Goal: Check status: Check status

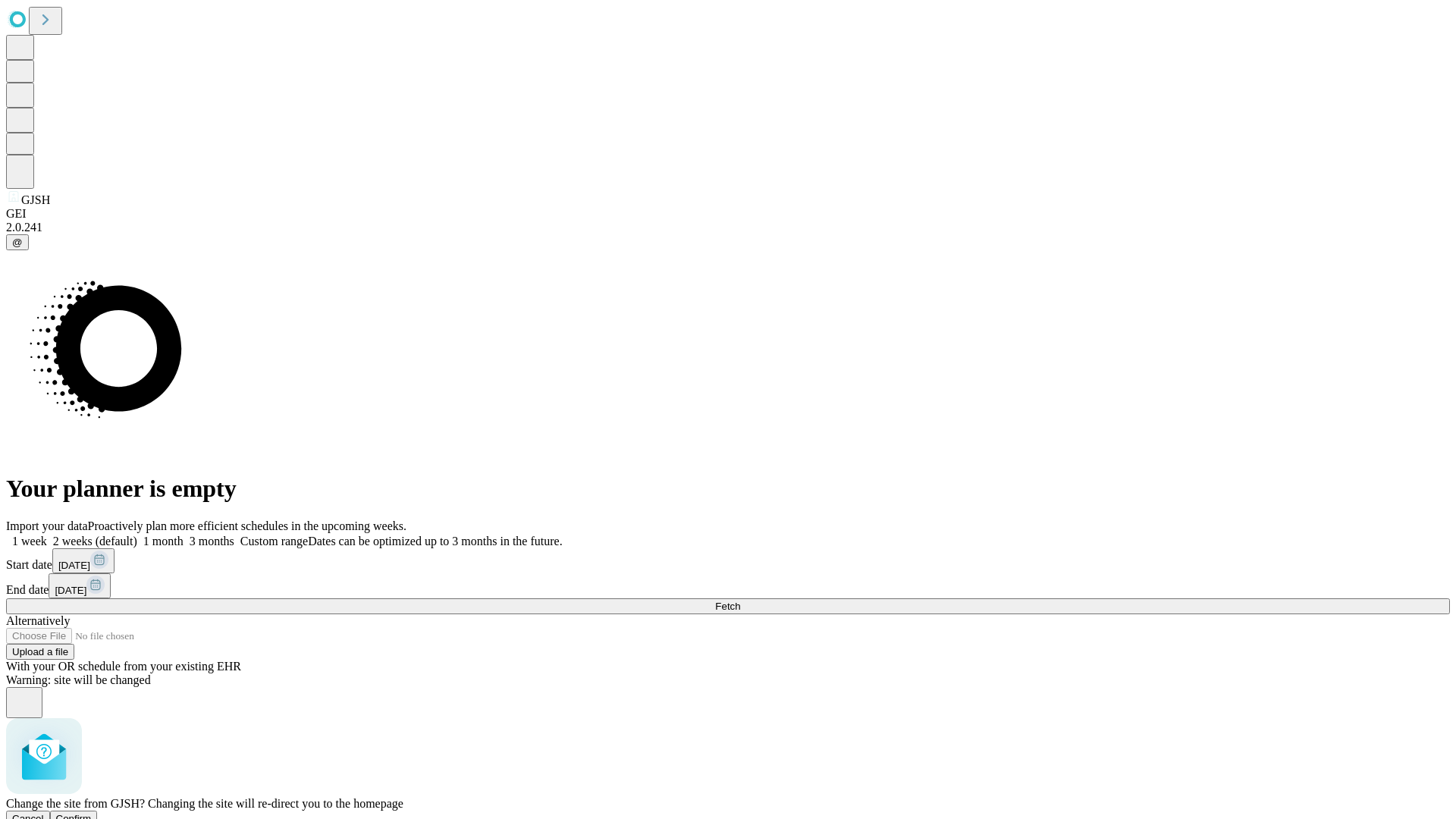
click at [92, 813] on span "Confirm" at bounding box center [73, 819] width 36 height 12
click at [184, 534] on label "1 month" at bounding box center [161, 540] width 47 height 12
click at [740, 601] on span "Fetch" at bounding box center [728, 607] width 25 height 12
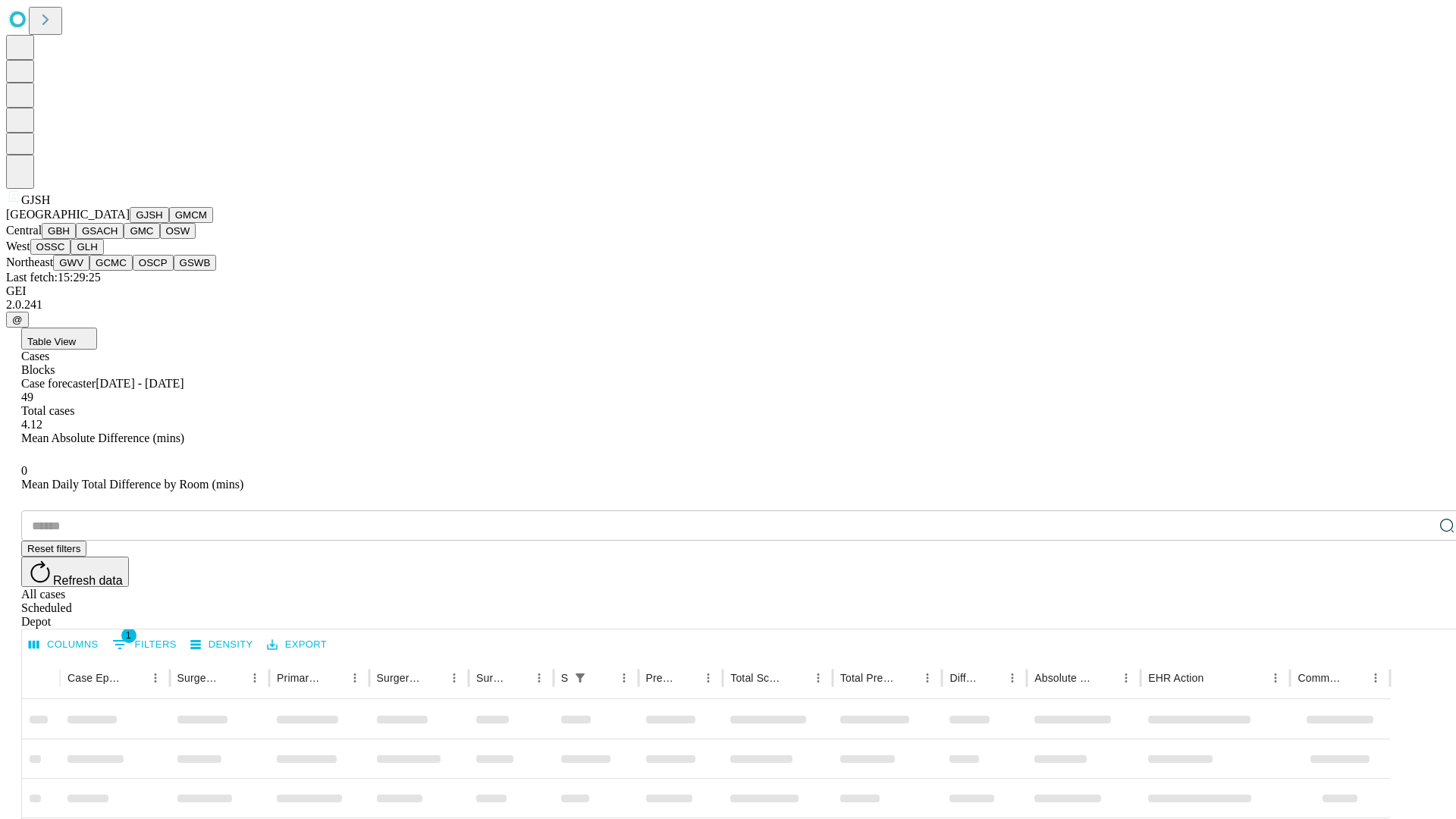
click at [169, 223] on button "GMCM" at bounding box center [191, 215] width 44 height 16
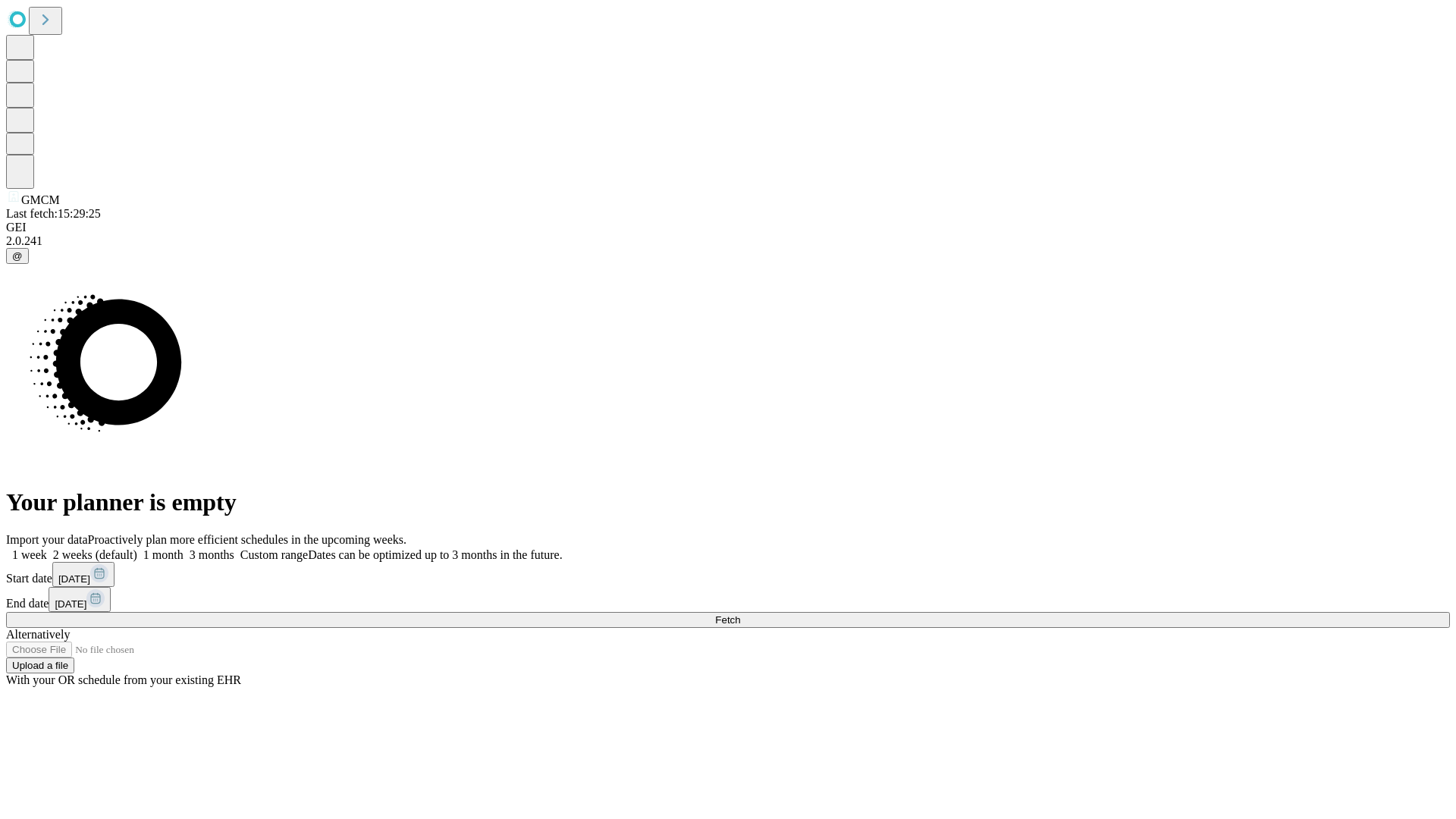
click at [184, 548] on label "1 month" at bounding box center [161, 554] width 47 height 12
click at [740, 614] on span "Fetch" at bounding box center [728, 620] width 25 height 12
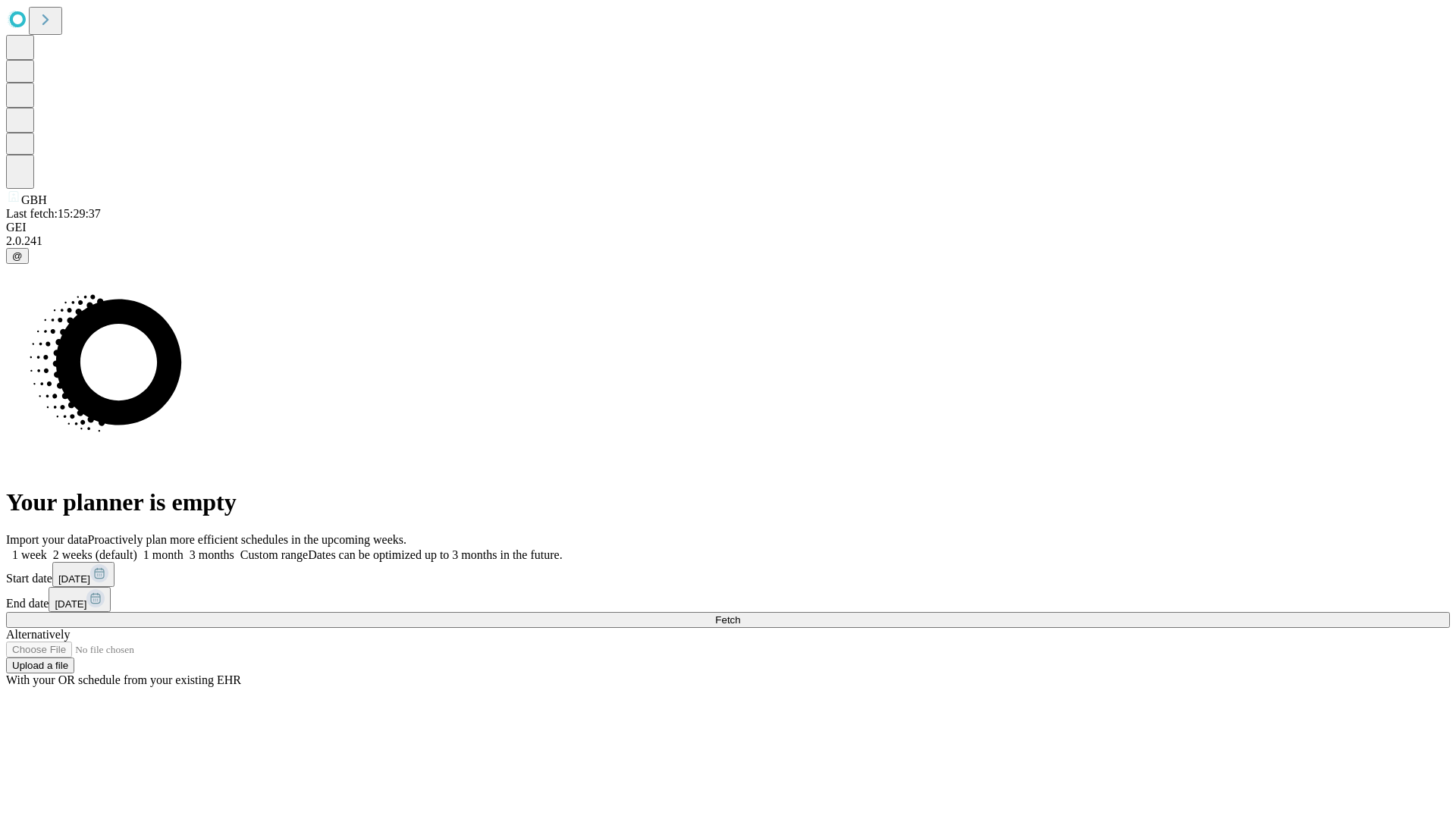
click at [184, 548] on label "1 month" at bounding box center [161, 554] width 47 height 12
click at [740, 614] on span "Fetch" at bounding box center [728, 620] width 25 height 12
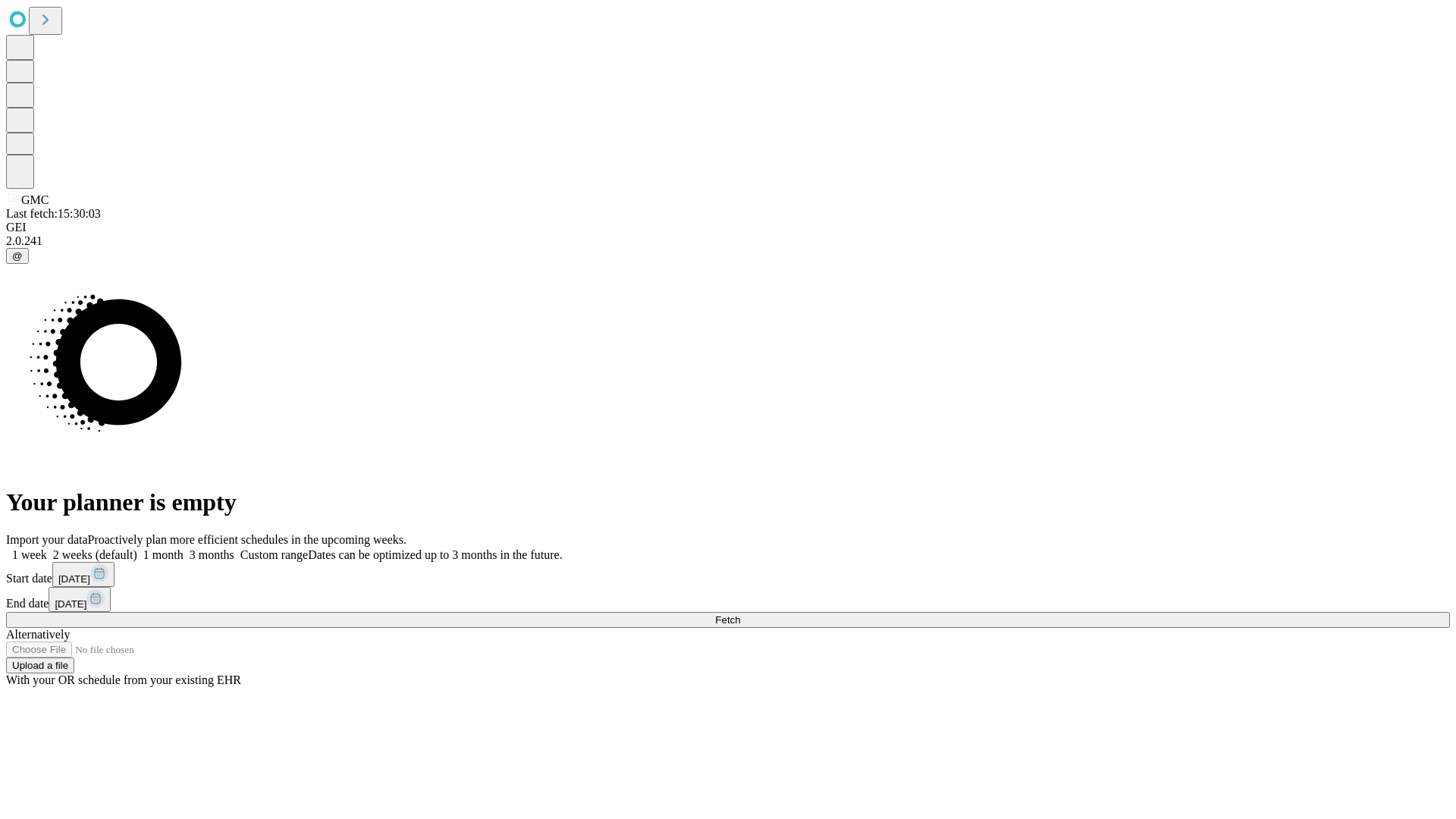
click at [740, 614] on span "Fetch" at bounding box center [728, 620] width 25 height 12
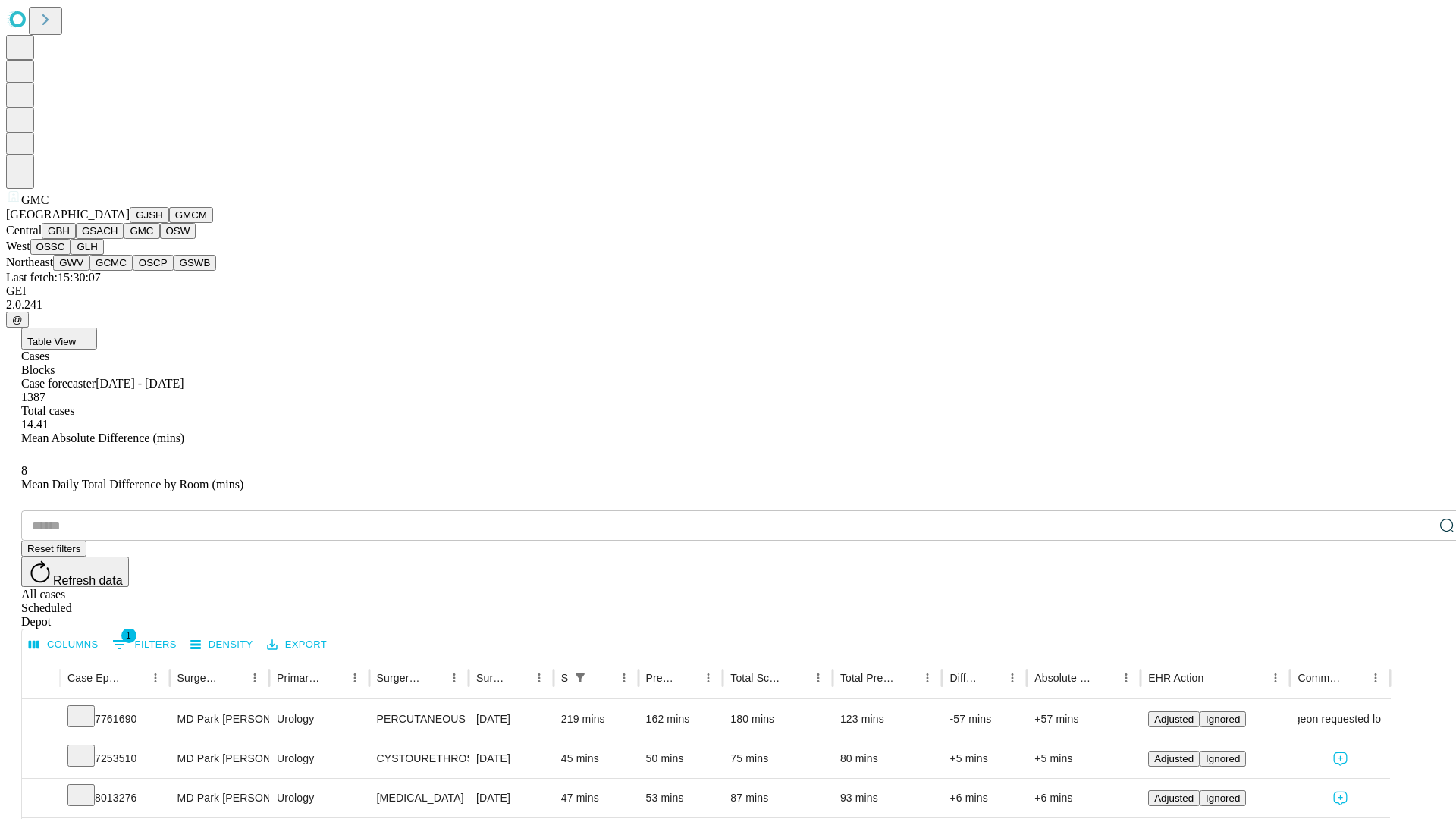
click at [160, 239] on button "OSW" at bounding box center [178, 231] width 37 height 16
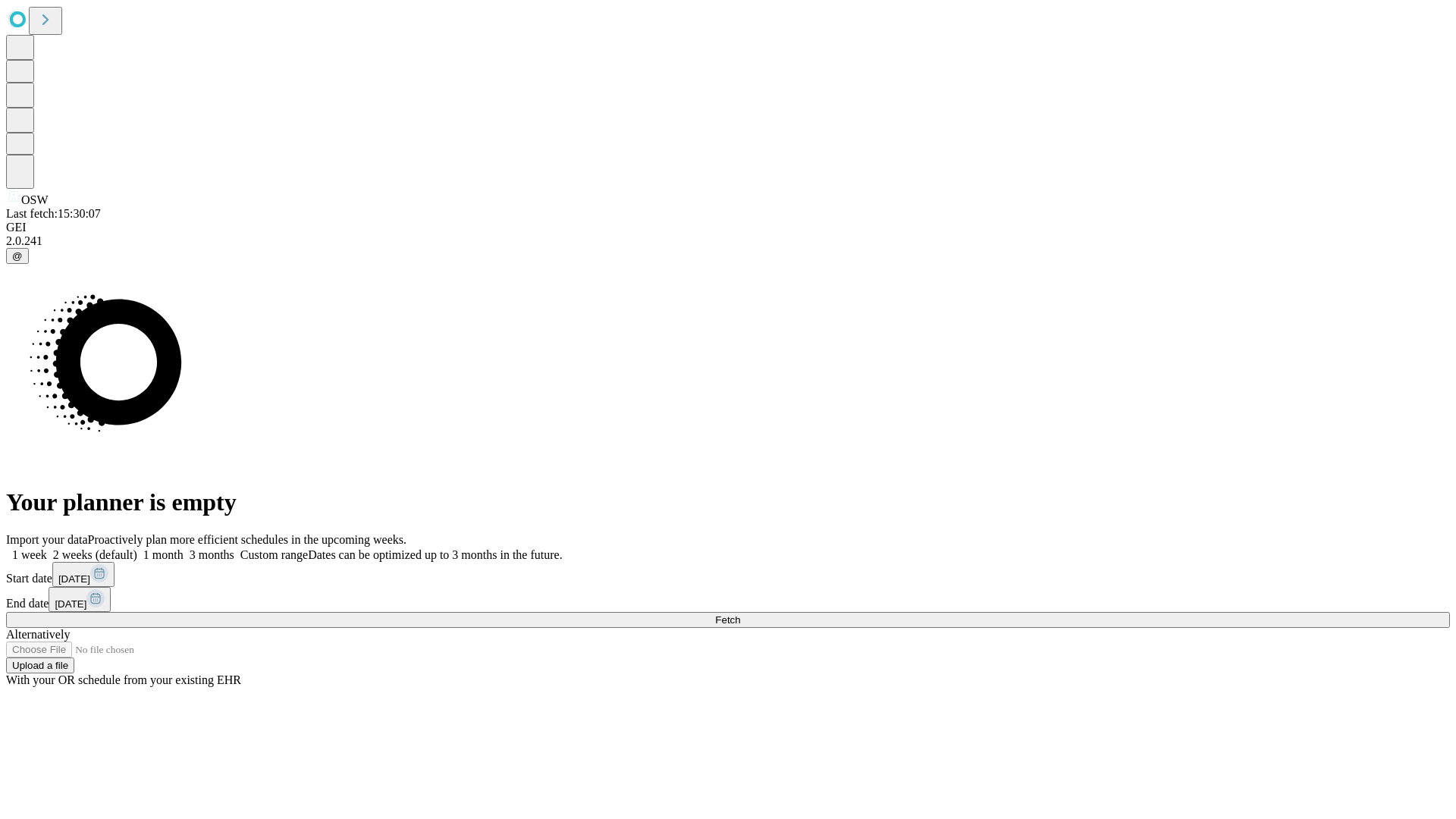
click at [740, 614] on span "Fetch" at bounding box center [728, 620] width 25 height 12
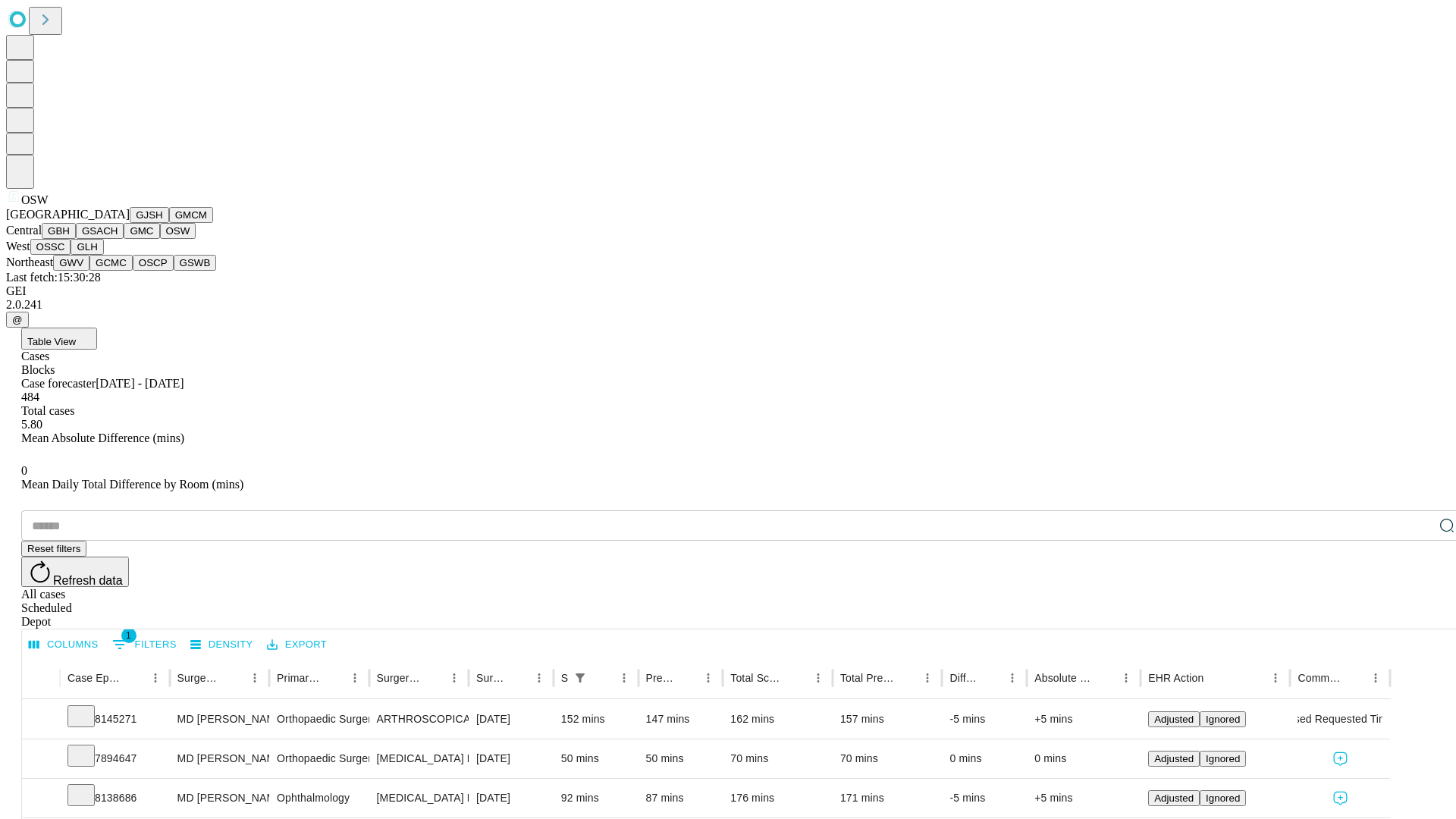
click at [72, 255] on button "OSSC" at bounding box center [50, 246] width 41 height 16
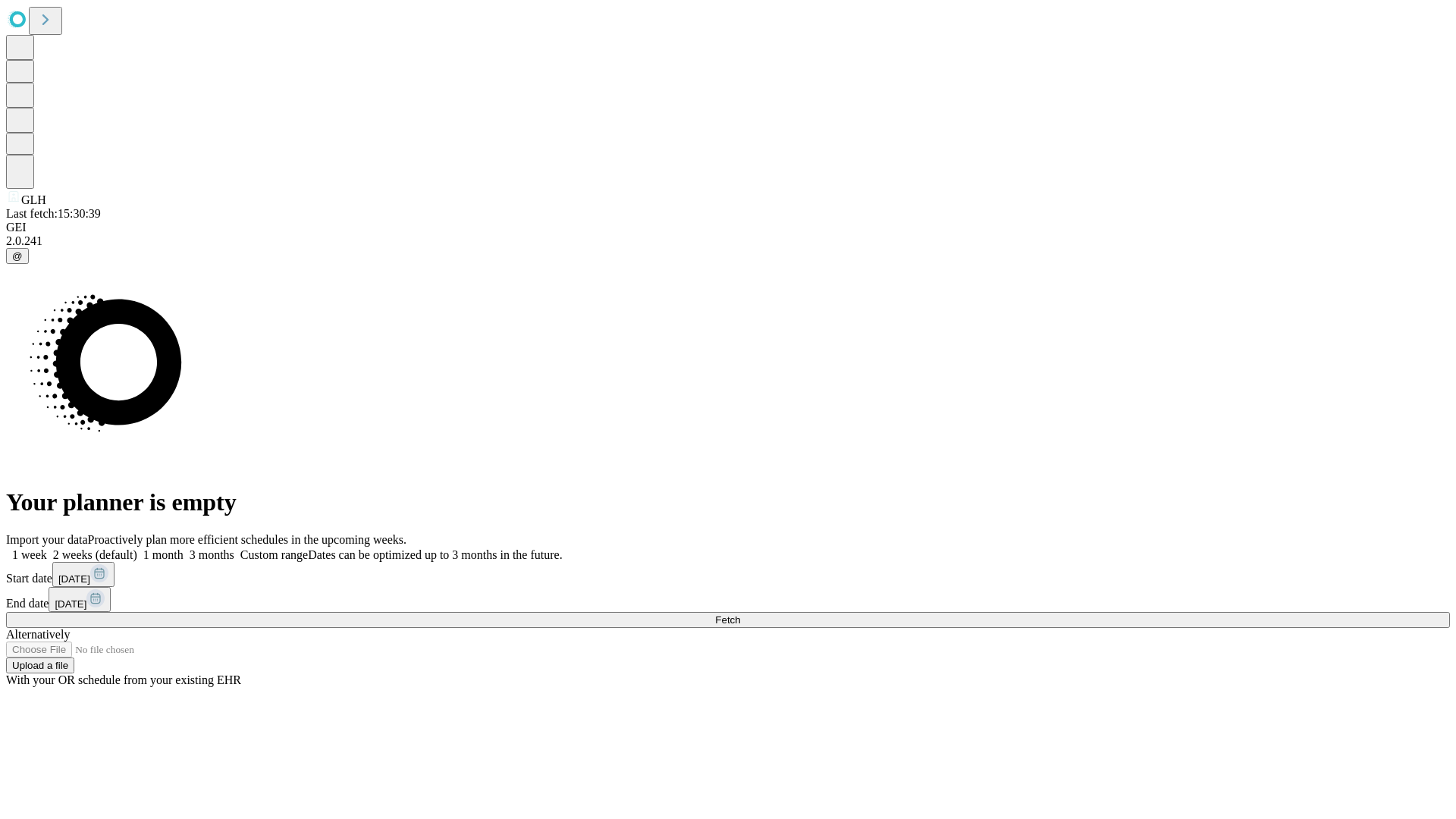
click at [184, 548] on label "1 month" at bounding box center [161, 554] width 47 height 12
click at [740, 614] on span "Fetch" at bounding box center [728, 620] width 25 height 12
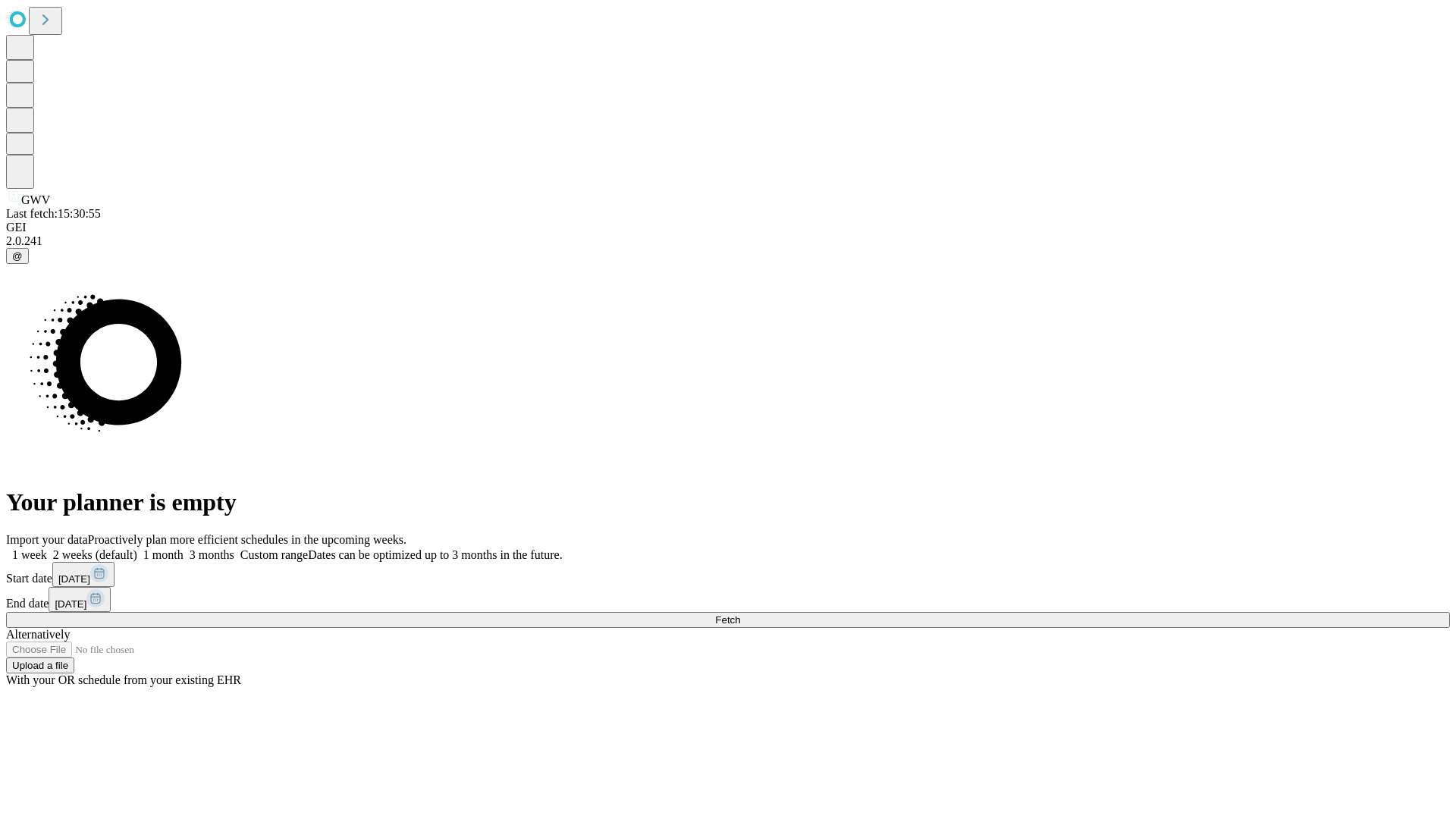
click at [184, 548] on label "1 month" at bounding box center [161, 554] width 47 height 12
click at [740, 614] on span "Fetch" at bounding box center [728, 620] width 25 height 12
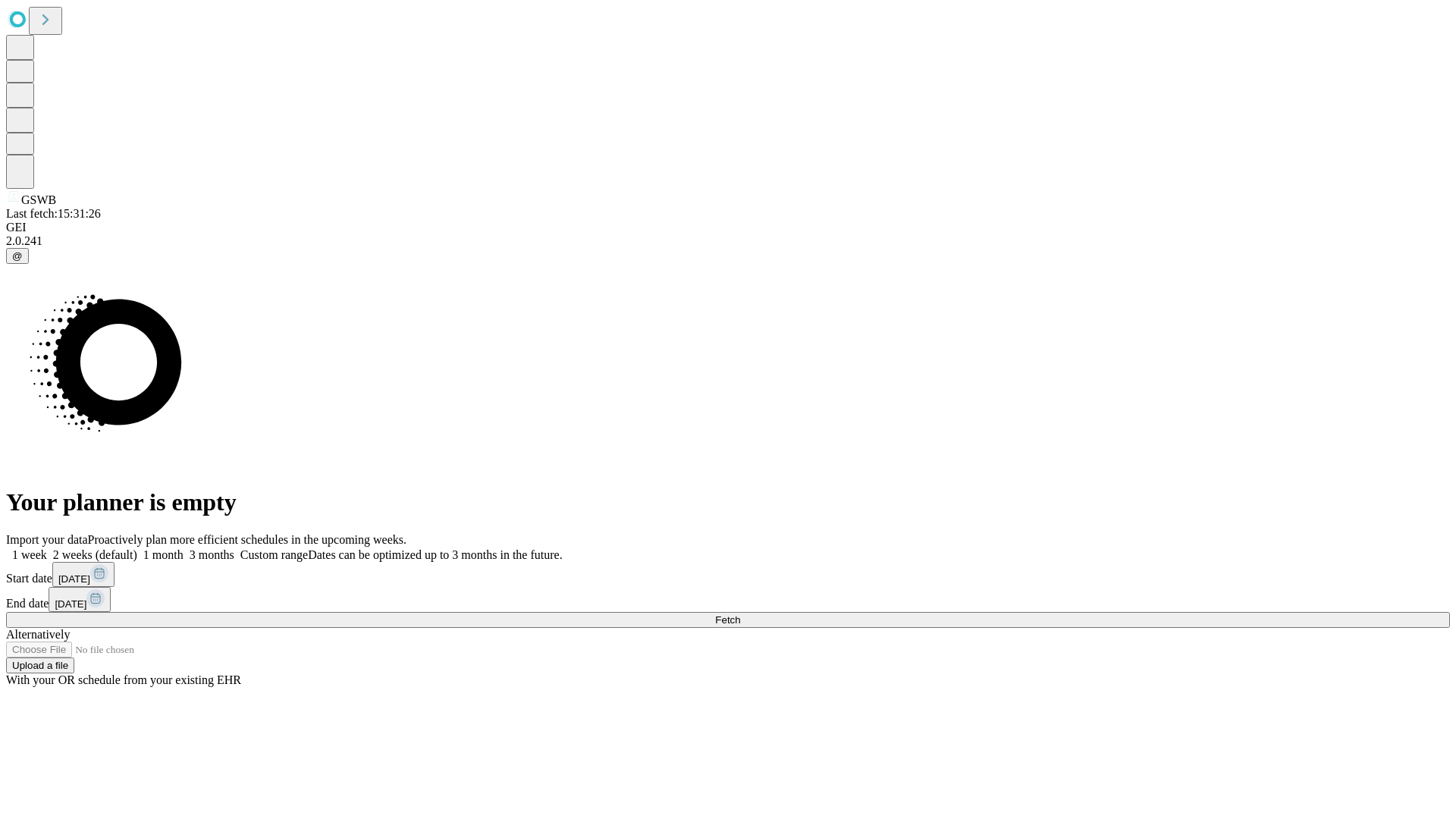
click at [184, 548] on label "1 month" at bounding box center [161, 554] width 47 height 12
click at [740, 614] on span "Fetch" at bounding box center [728, 620] width 25 height 12
